Goal: Contribute content: Add original content to the website for others to see

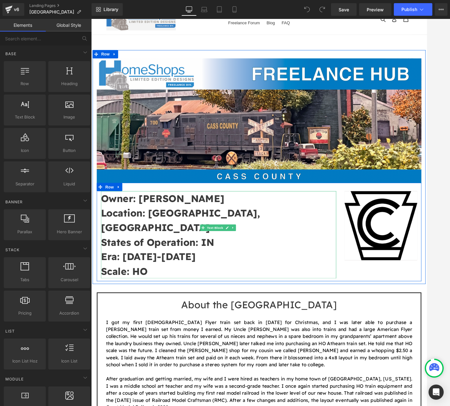
scroll to position [126, 0]
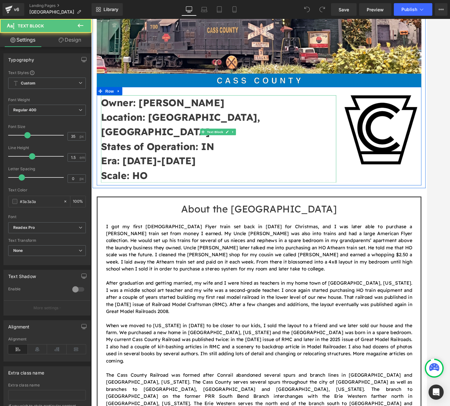
click at [189, 172] on p "Era: [DATE]-[DATE]" at bounding box center [235, 180] width 267 height 17
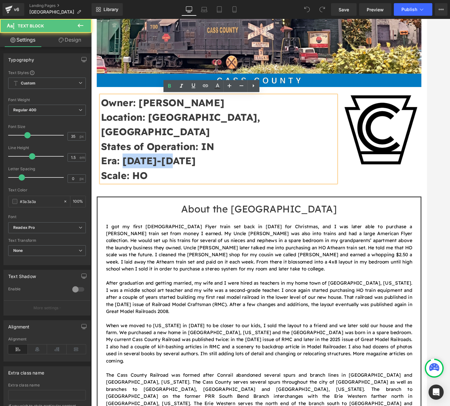
drag, startPoint x: 181, startPoint y: 164, endPoint x: 128, endPoint y: 163, distance: 53.3
click at [128, 173] on strong "Era: [DATE]-[DATE]" at bounding box center [156, 180] width 108 height 14
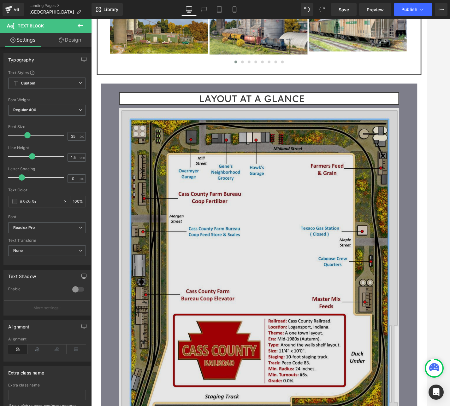
scroll to position [757, 0]
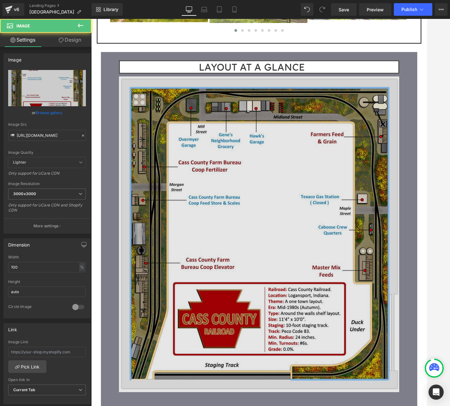
click at [272, 239] on img at bounding box center [282, 263] width 318 height 359
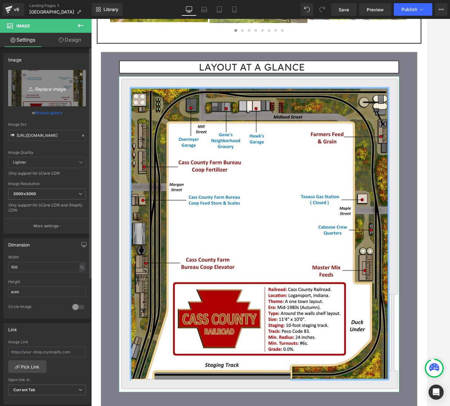
click at [44, 91] on icon "Replace Image" at bounding box center [47, 88] width 50 height 8
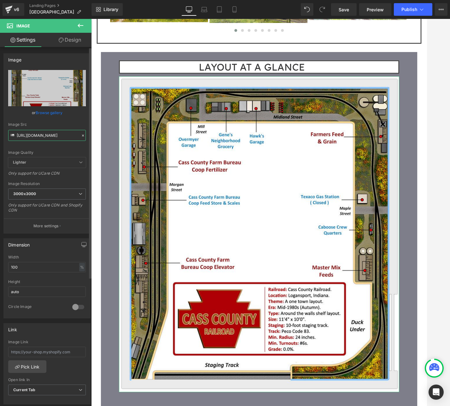
click at [43, 131] on input "[URL][DOMAIN_NAME]" at bounding box center [47, 135] width 78 height 11
paste input "Layout_Map.jpg?v=175806322"
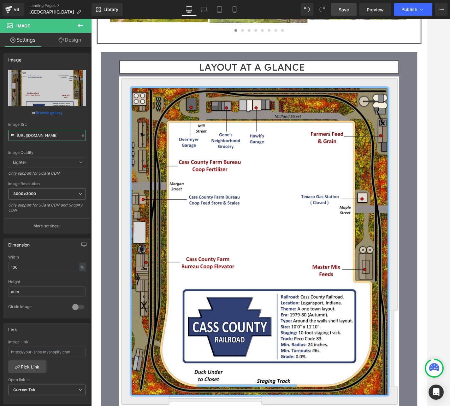
type input "[URL][DOMAIN_NAME]"
click at [335, 13] on link "Save" at bounding box center [344, 9] width 26 height 13
click at [407, 5] on button "Publish" at bounding box center [412, 9] width 38 height 13
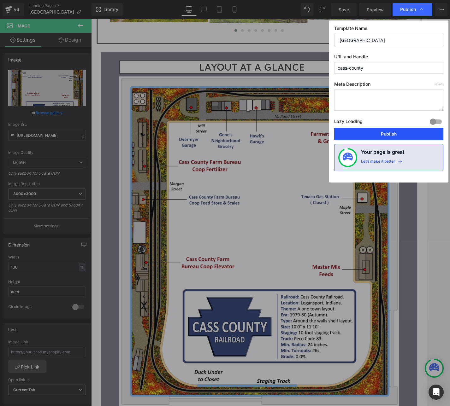
drag, startPoint x: 381, startPoint y: 130, endPoint x: 122, endPoint y: 387, distance: 364.5
click at [381, 130] on button "Publish" at bounding box center [388, 134] width 109 height 13
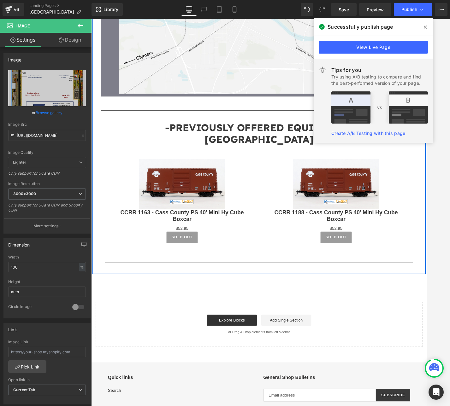
scroll to position [1377, 0]
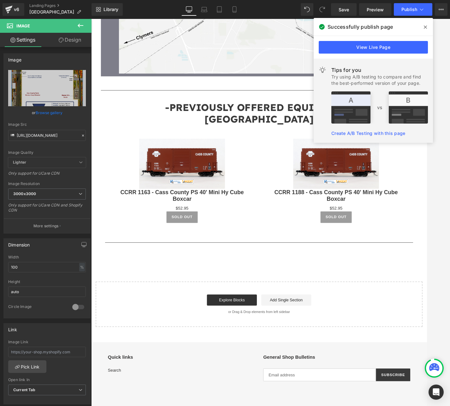
click at [426, 25] on span at bounding box center [425, 27] width 10 height 10
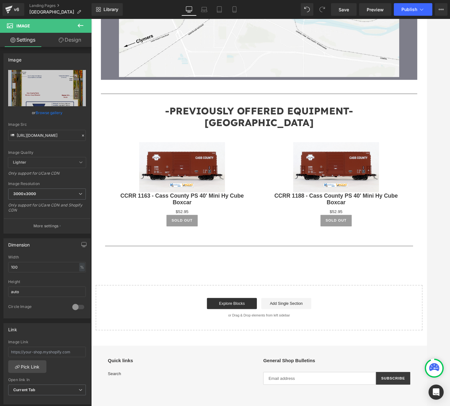
scroll to position [1209, 0]
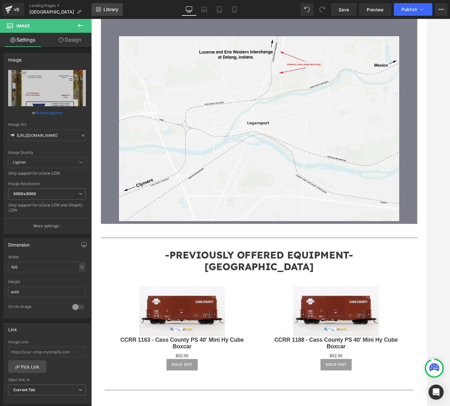
click at [113, 11] on span "Library" at bounding box center [110, 10] width 15 height 6
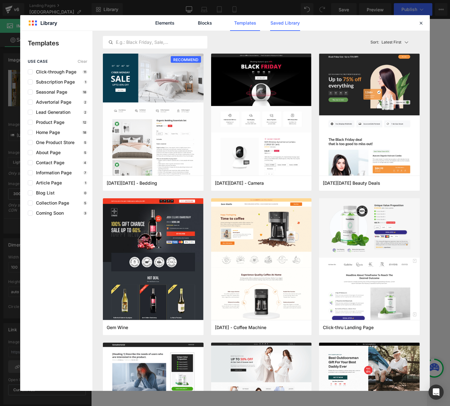
click at [278, 24] on link "Saved Library" at bounding box center [285, 23] width 30 height 16
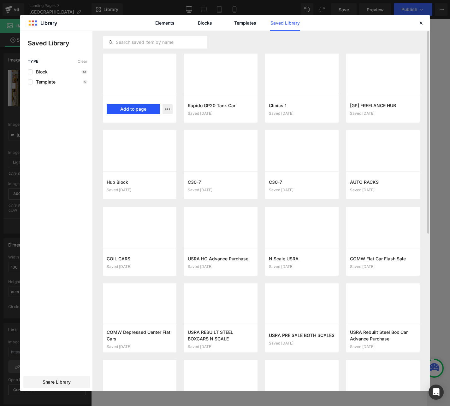
click at [126, 110] on button "Add to page" at bounding box center [133, 109] width 53 height 10
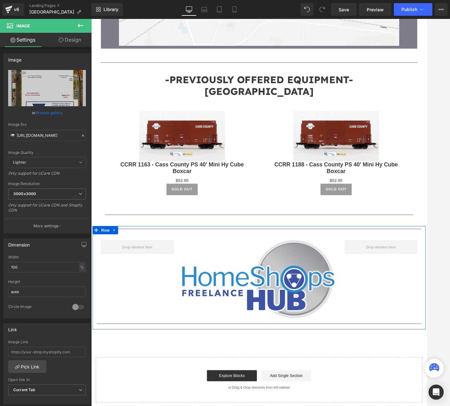
scroll to position [1392, 0]
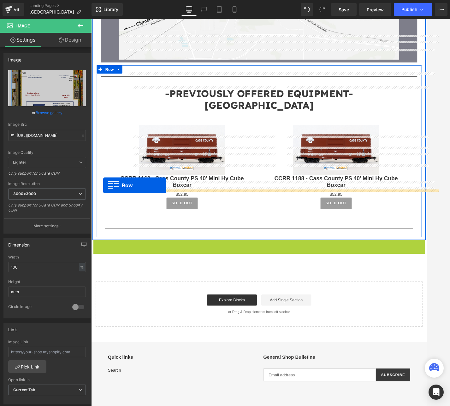
drag, startPoint x: 96, startPoint y: 209, endPoint x: 105, endPoint y: 208, distance: 8.9
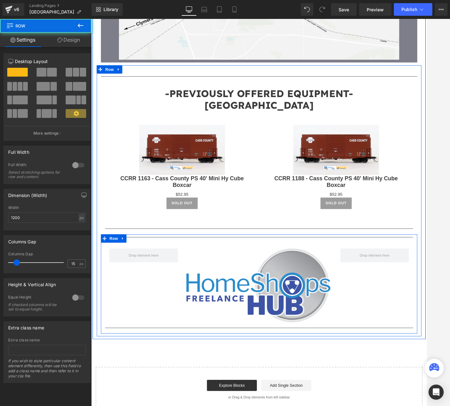
scroll to position [1408, 0]
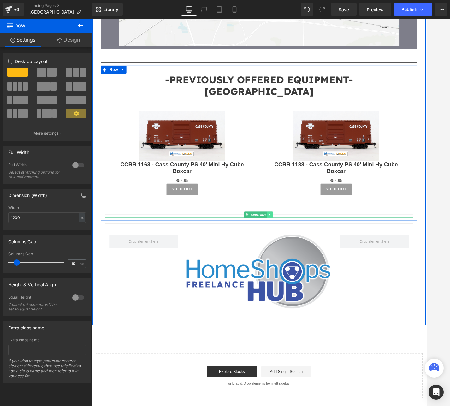
click at [293, 240] on icon at bounding box center [294, 242] width 3 height 4
click at [301, 238] on link at bounding box center [304, 242] width 7 height 8
click at [294, 238] on link at bounding box center [294, 242] width 7 height 8
click at [296, 240] on icon at bounding box center [297, 241] width 3 height 3
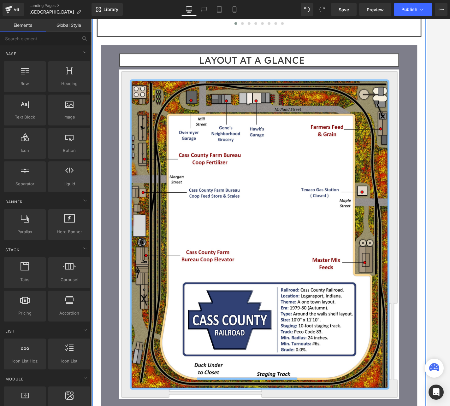
scroll to position [778, 0]
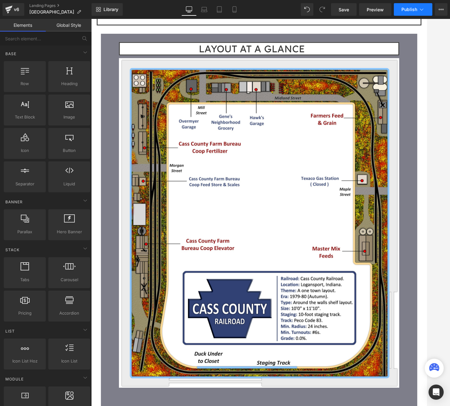
click at [424, 14] on button "Publish" at bounding box center [412, 9] width 38 height 13
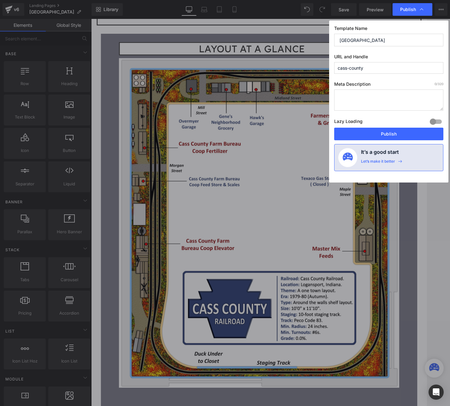
drag, startPoint x: 388, startPoint y: 130, endPoint x: 310, endPoint y: 7, distance: 146.0
click at [310, 8] on div "Publish Template Name CASS COUNTY URL and Handle cass-county Meta Description 0…" at bounding box center [225, 203] width 450 height 406
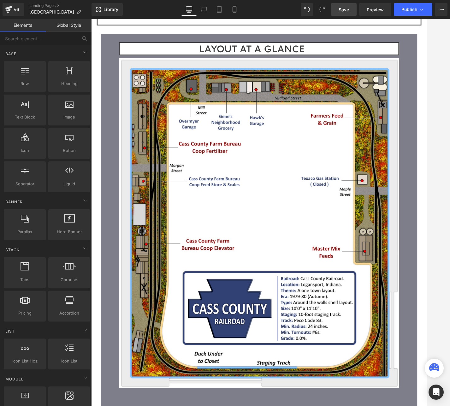
click at [341, 7] on span "Save" at bounding box center [343, 9] width 10 height 7
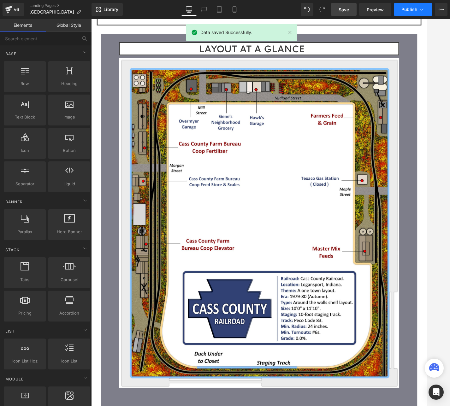
click at [415, 13] on button "Publish" at bounding box center [412, 9] width 38 height 13
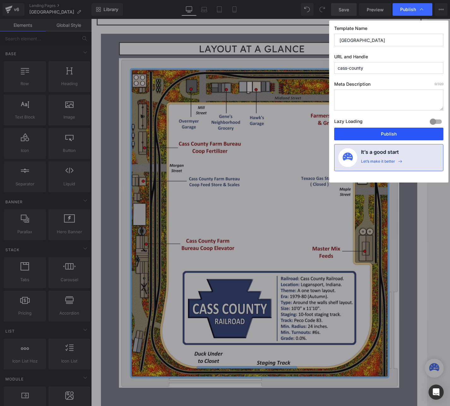
drag, startPoint x: 395, startPoint y: 134, endPoint x: 345, endPoint y: 130, distance: 49.9
click at [395, 134] on button "Publish" at bounding box center [388, 134] width 109 height 13
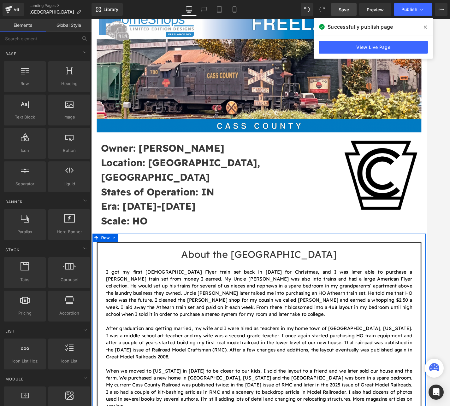
scroll to position [0, 0]
